Goal: Task Accomplishment & Management: Use online tool/utility

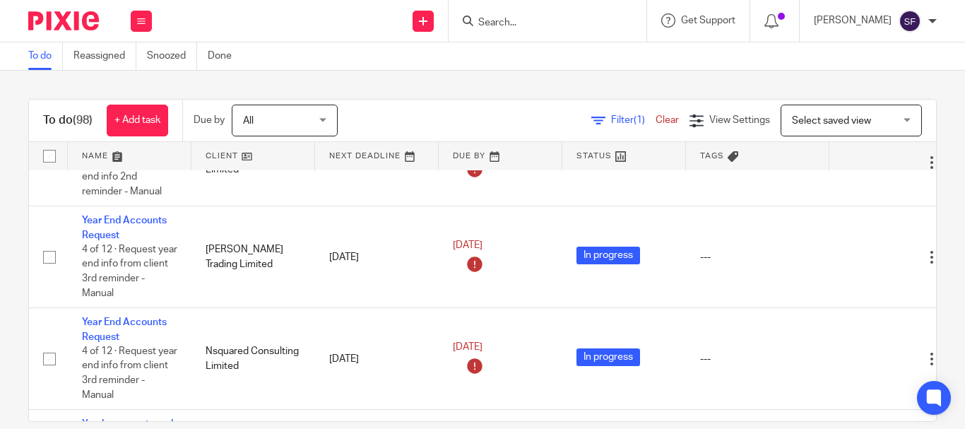
scroll to position [5087, 0]
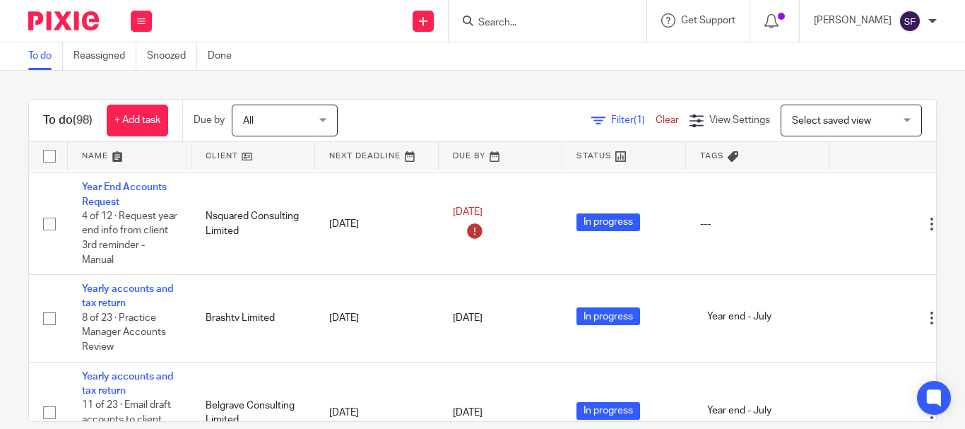
click at [477, 155] on link at bounding box center [501, 156] width 124 height 28
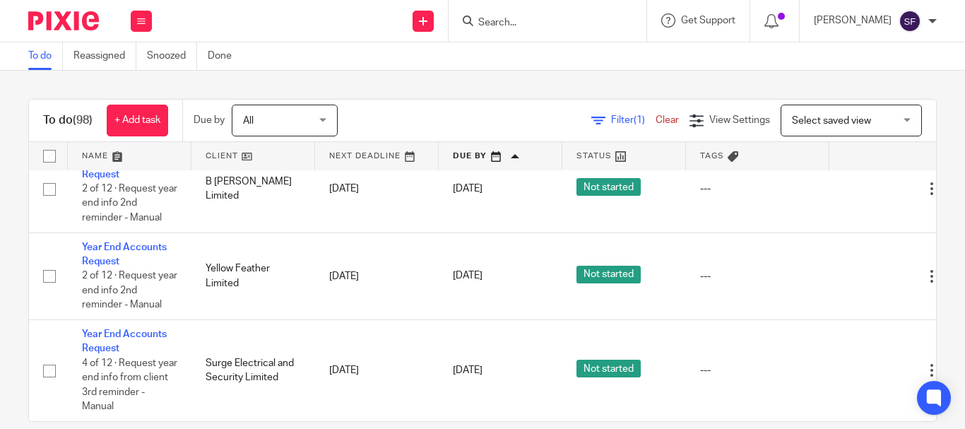
scroll to position [7405, 0]
click at [634, 116] on span "(1)" at bounding box center [639, 120] width 11 height 10
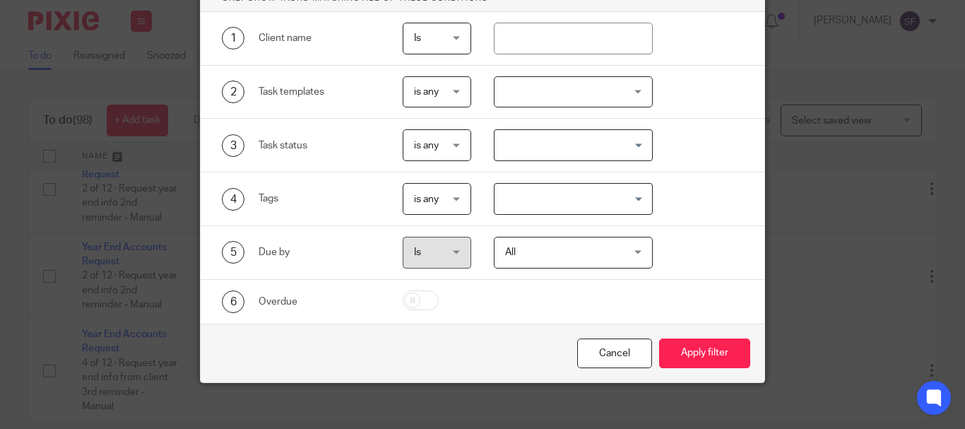
scroll to position [127, 0]
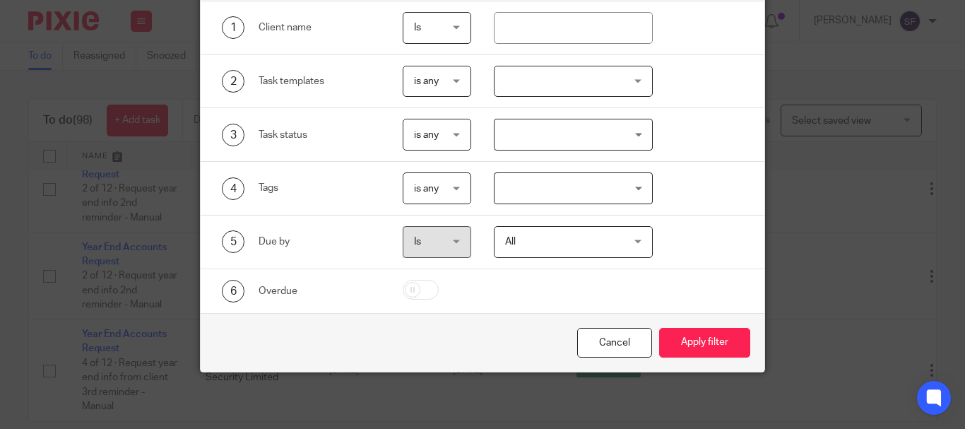
click at [440, 249] on span "Is" at bounding box center [436, 242] width 45 height 30
click at [512, 233] on span "All" at bounding box center [564, 242] width 118 height 30
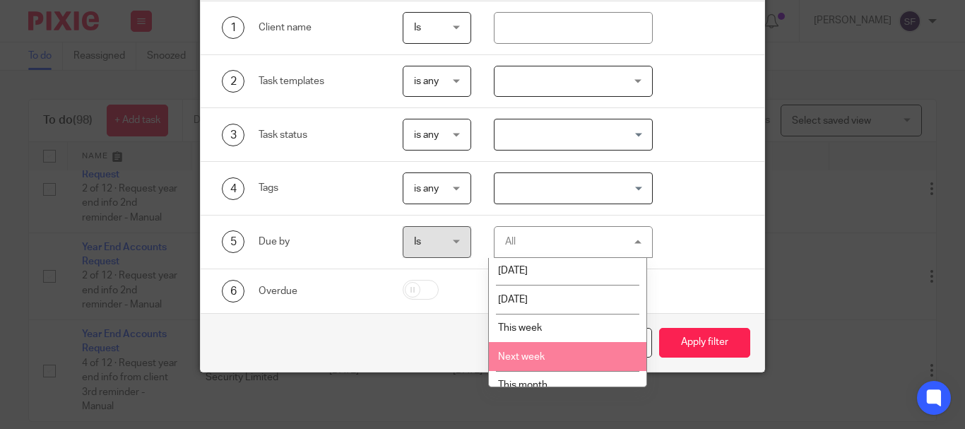
scroll to position [0, 0]
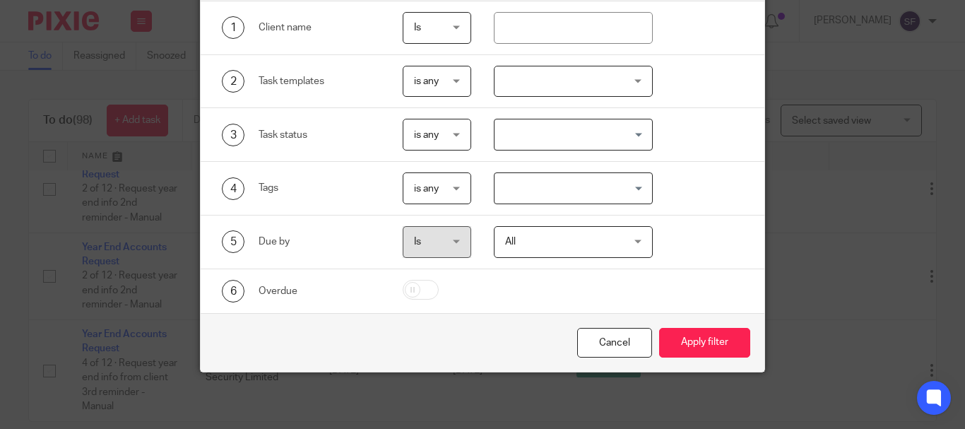
click at [447, 189] on span "is any" at bounding box center [436, 188] width 45 height 30
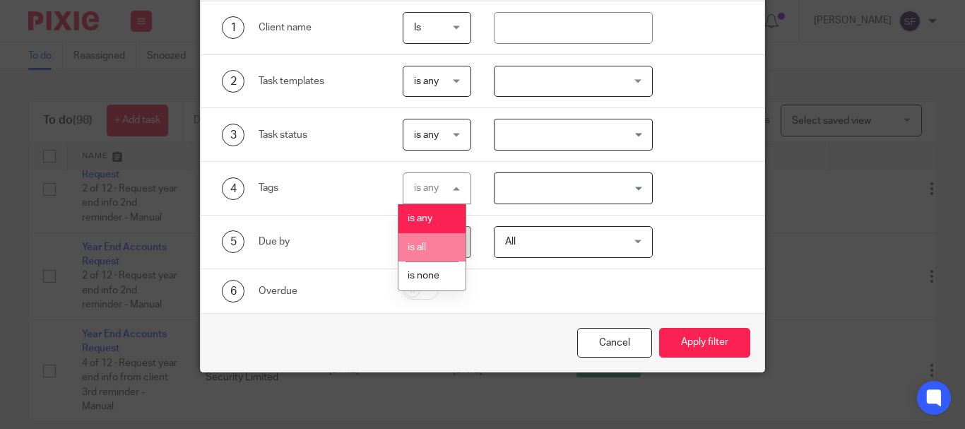
click at [449, 237] on li "is all" at bounding box center [431, 247] width 67 height 29
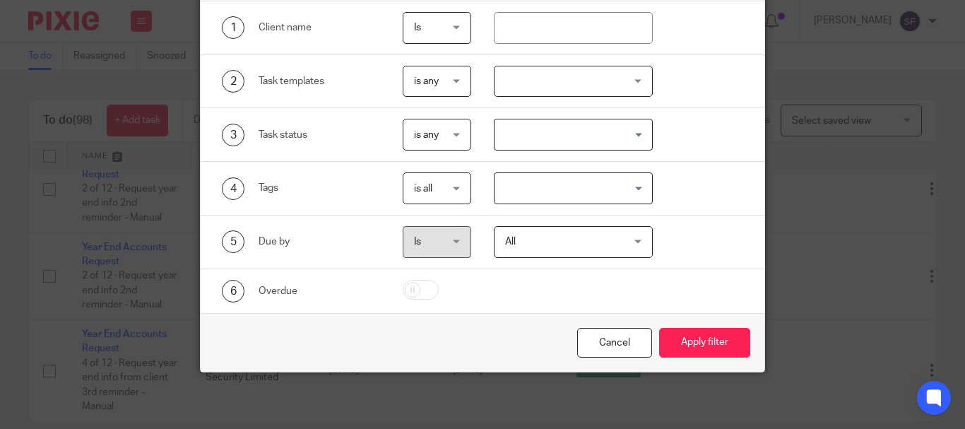
click at [524, 199] on input "Search for option" at bounding box center [570, 188] width 148 height 25
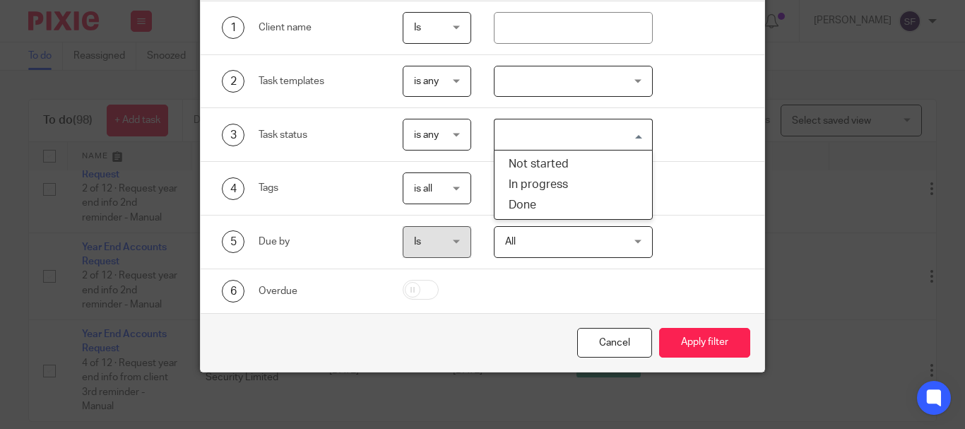
click at [544, 143] on input "Search for option" at bounding box center [570, 134] width 148 height 25
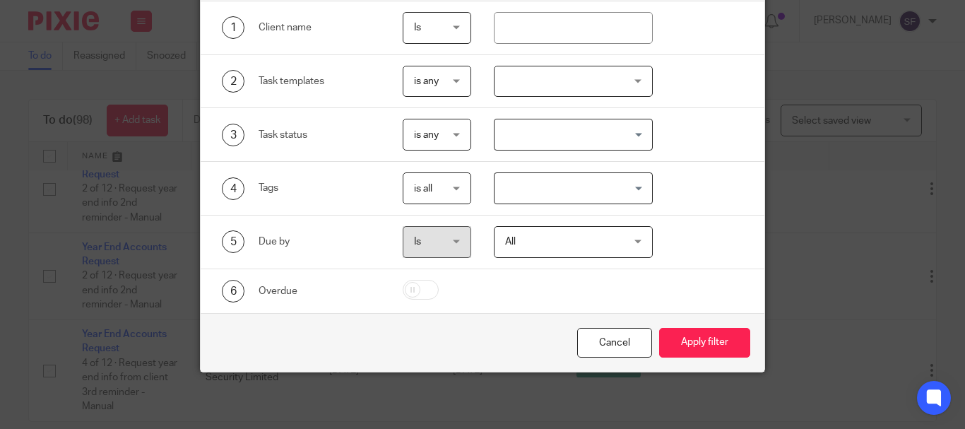
click at [600, 83] on div at bounding box center [573, 82] width 159 height 32
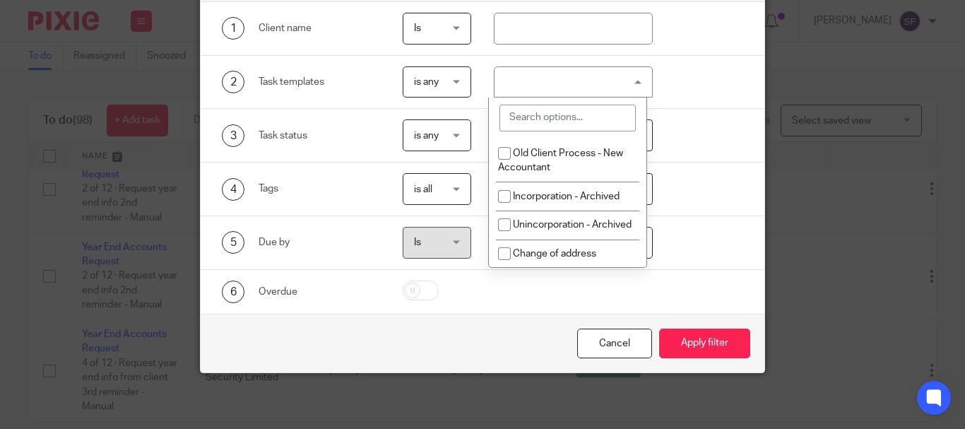
scroll to position [127, 0]
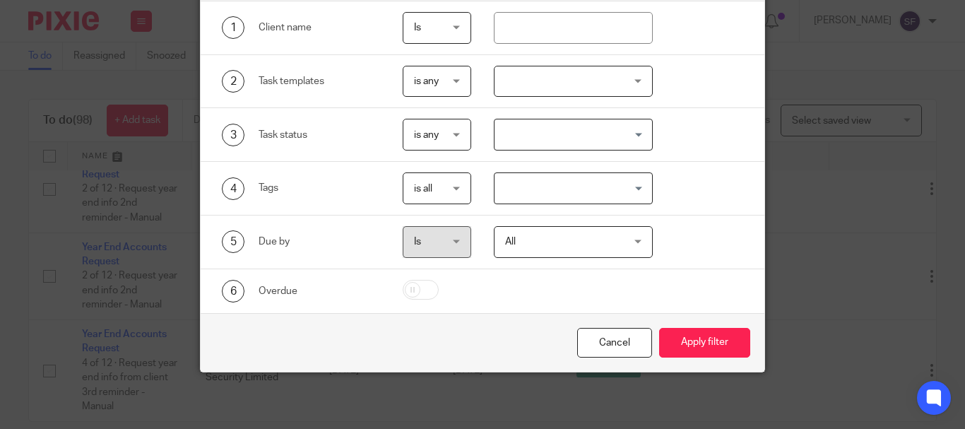
click at [433, 287] on input "checkbox" at bounding box center [421, 290] width 36 height 20
checkbox input "true"
click at [733, 350] on button "Apply filter" at bounding box center [704, 343] width 91 height 30
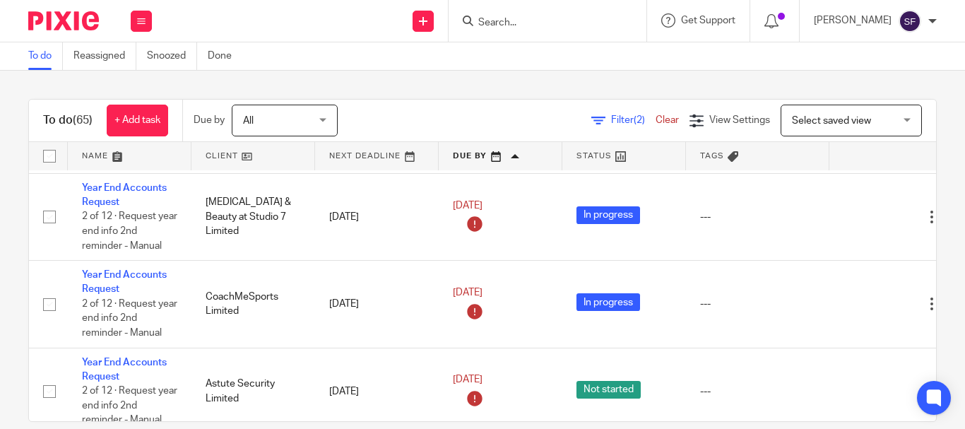
scroll to position [4239, 0]
